Goal: Check status: Check status

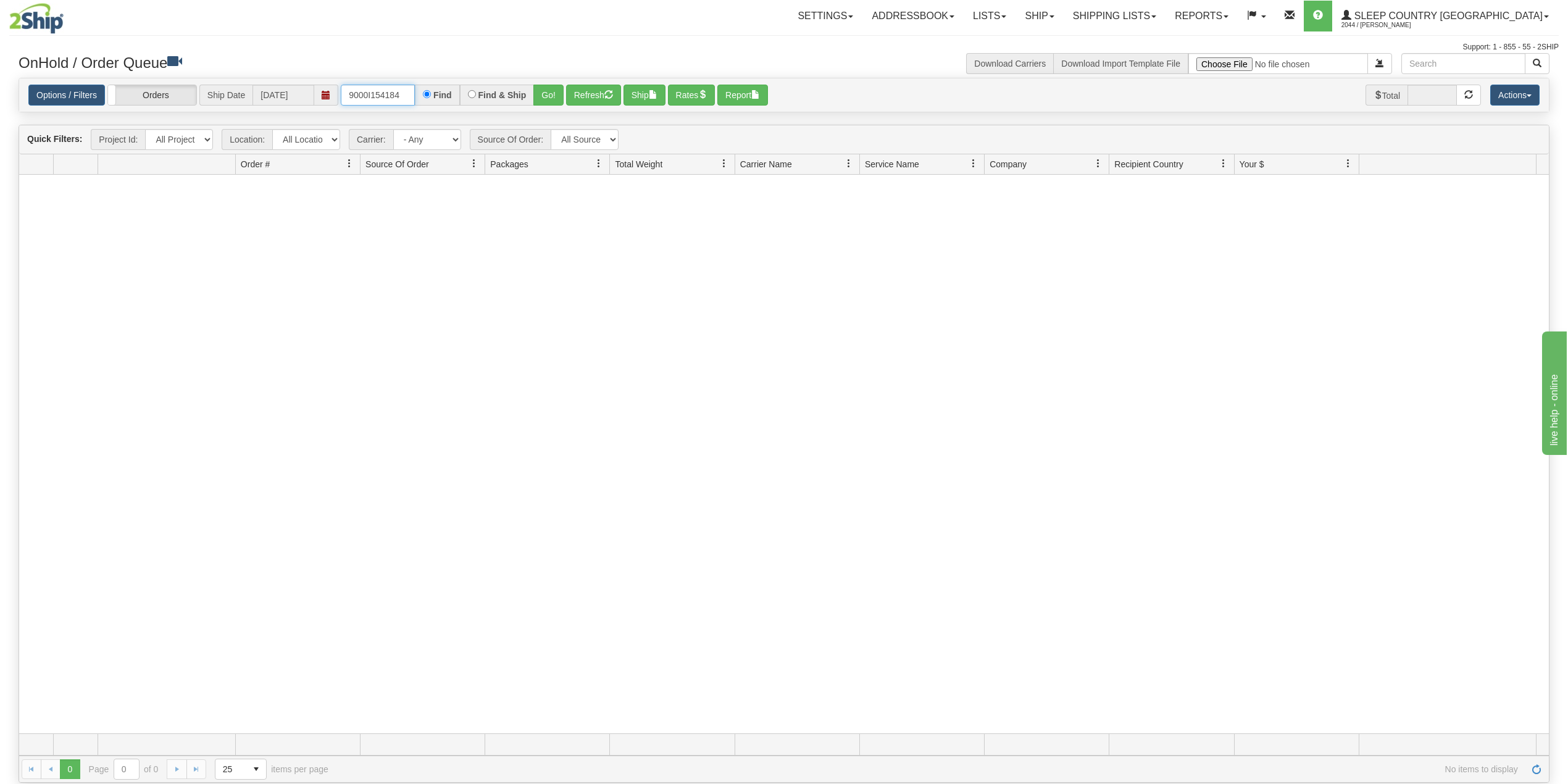
click at [386, 99] on input "9000I154184" at bounding box center [377, 94] width 74 height 21
paste input "090492"
type input "9000I090492"
click at [551, 92] on button "Go!" at bounding box center [548, 94] width 30 height 21
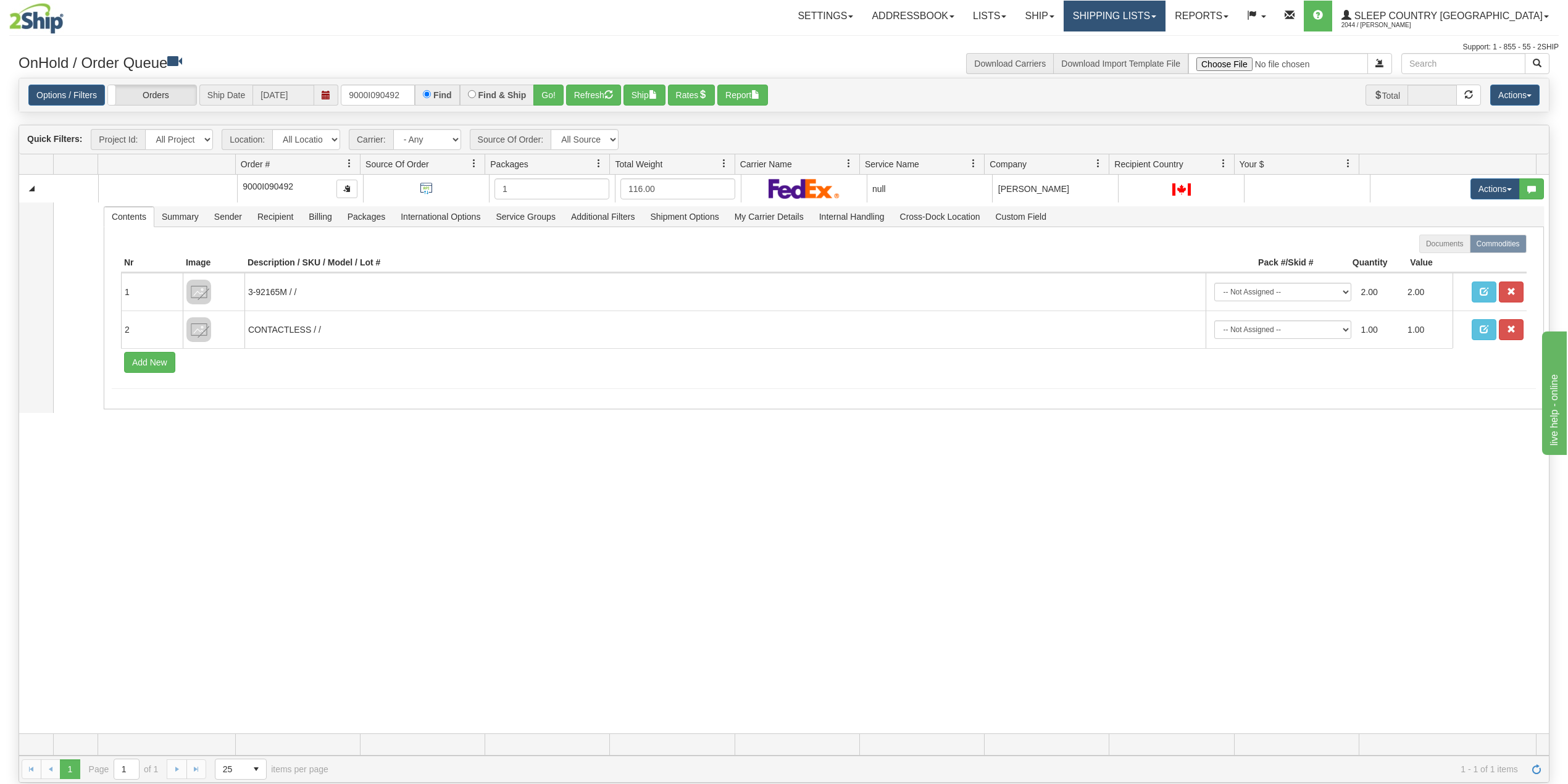
click at [1166, 23] on link "Shipping lists" at bounding box center [1115, 16] width 102 height 30
click at [1152, 62] on span "Search Shipment History" at bounding box center [1105, 59] width 96 height 10
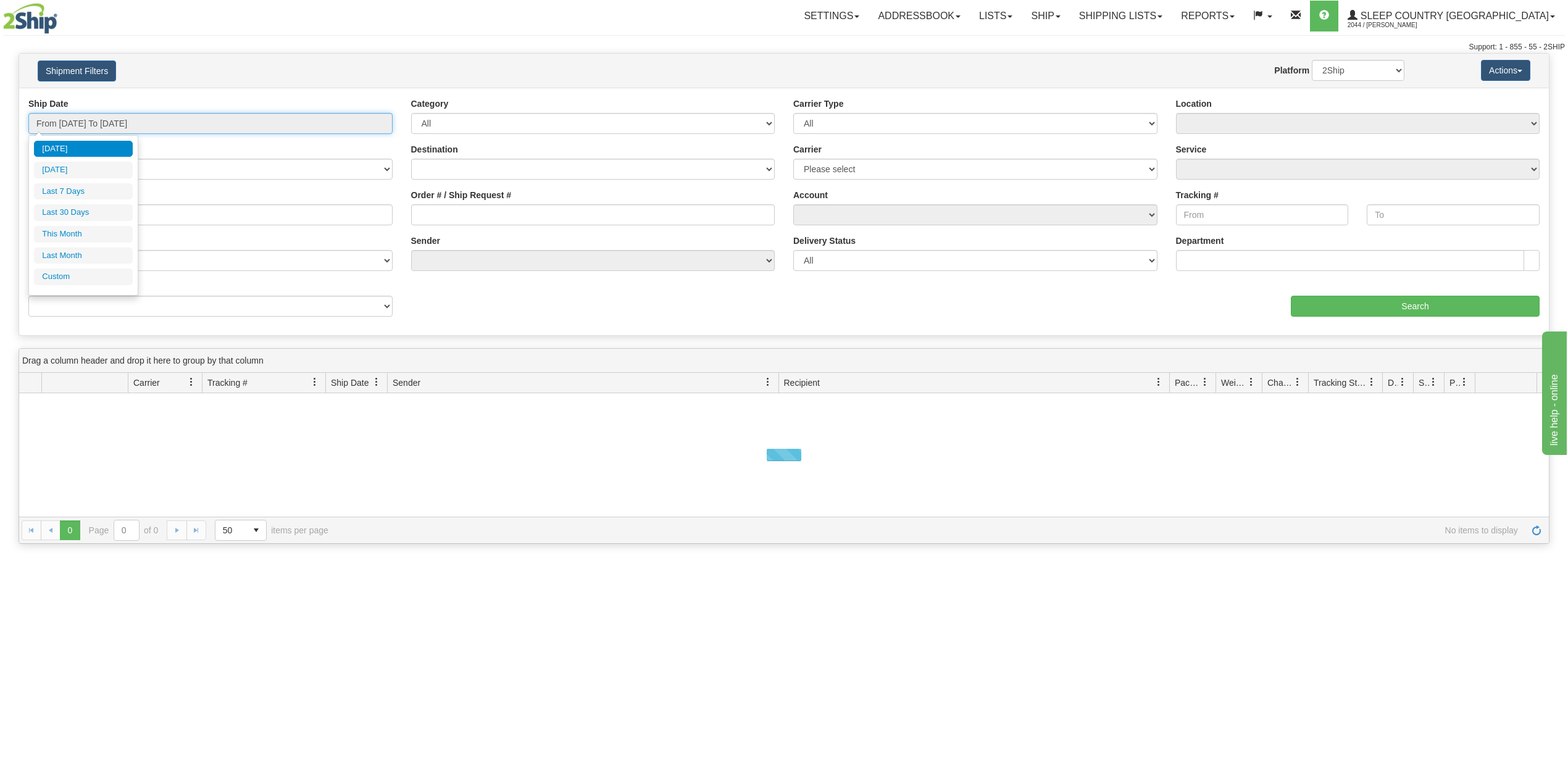
click at [98, 128] on input "From [DATE] To [DATE]" at bounding box center [211, 123] width 364 height 21
click at [78, 218] on li "Last 30 Days" at bounding box center [83, 212] width 99 height 17
type input "From [DATE] To [DATE]"
click at [95, 220] on input "Reference / PO" at bounding box center [211, 214] width 364 height 21
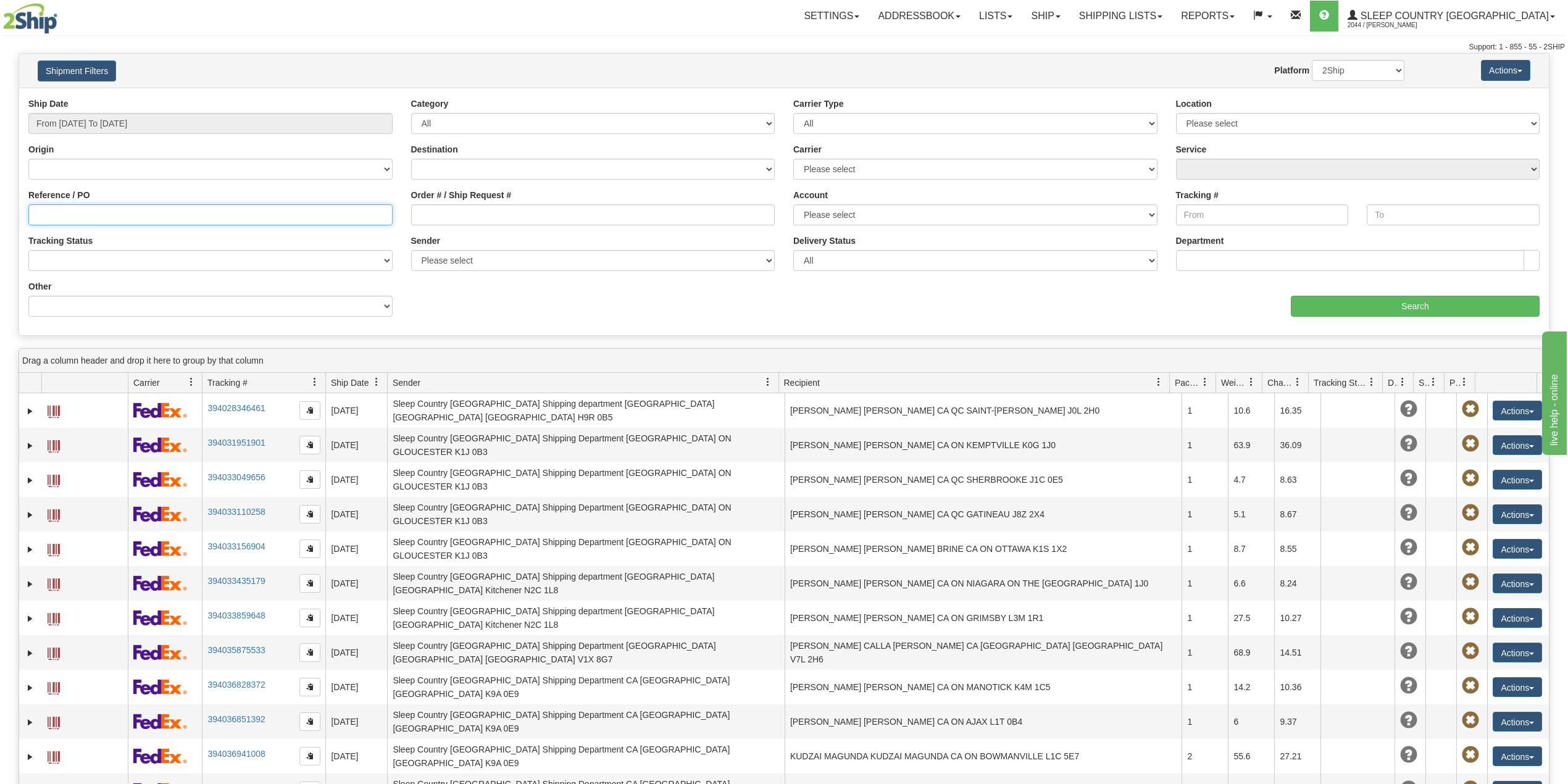
paste input "9000I090492"
type input "9000I090492"
click at [1394, 297] on input "Search" at bounding box center [1416, 306] width 249 height 21
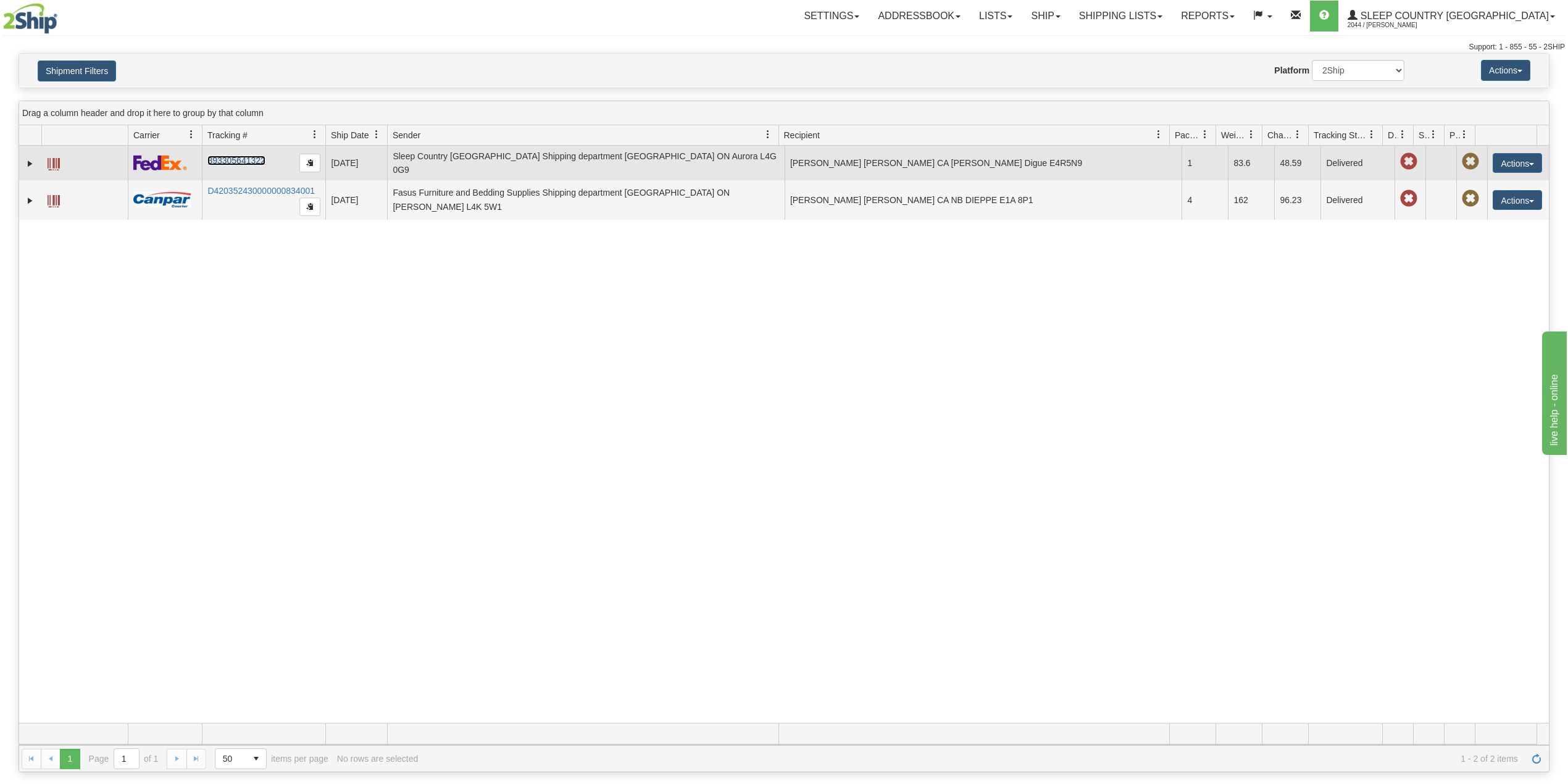
click at [243, 158] on link "393305641322" at bounding box center [236, 160] width 57 height 10
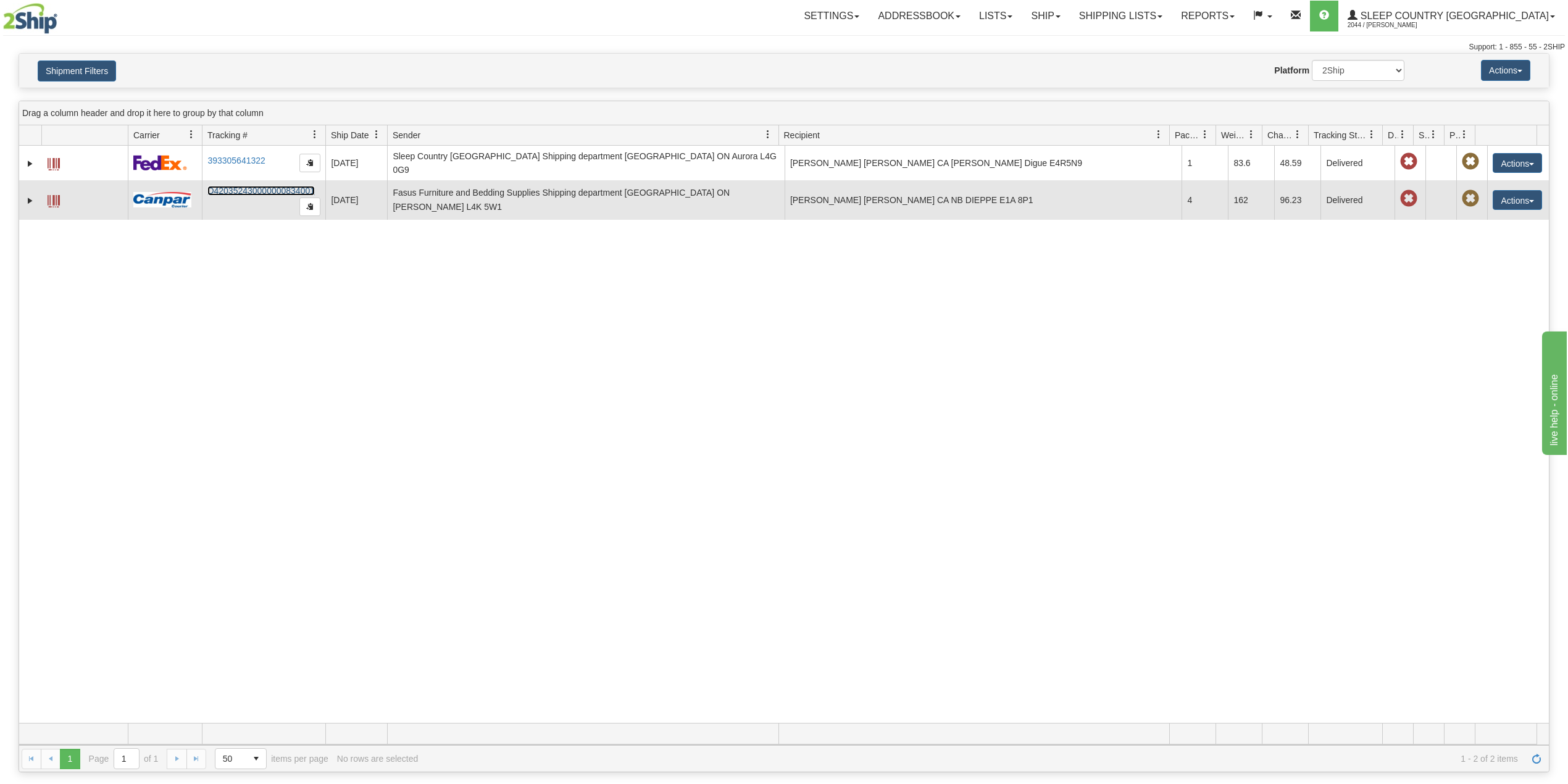
click at [243, 187] on link "D420352430000000834001" at bounding box center [261, 190] width 108 height 10
